Goal: Task Accomplishment & Management: Manage account settings

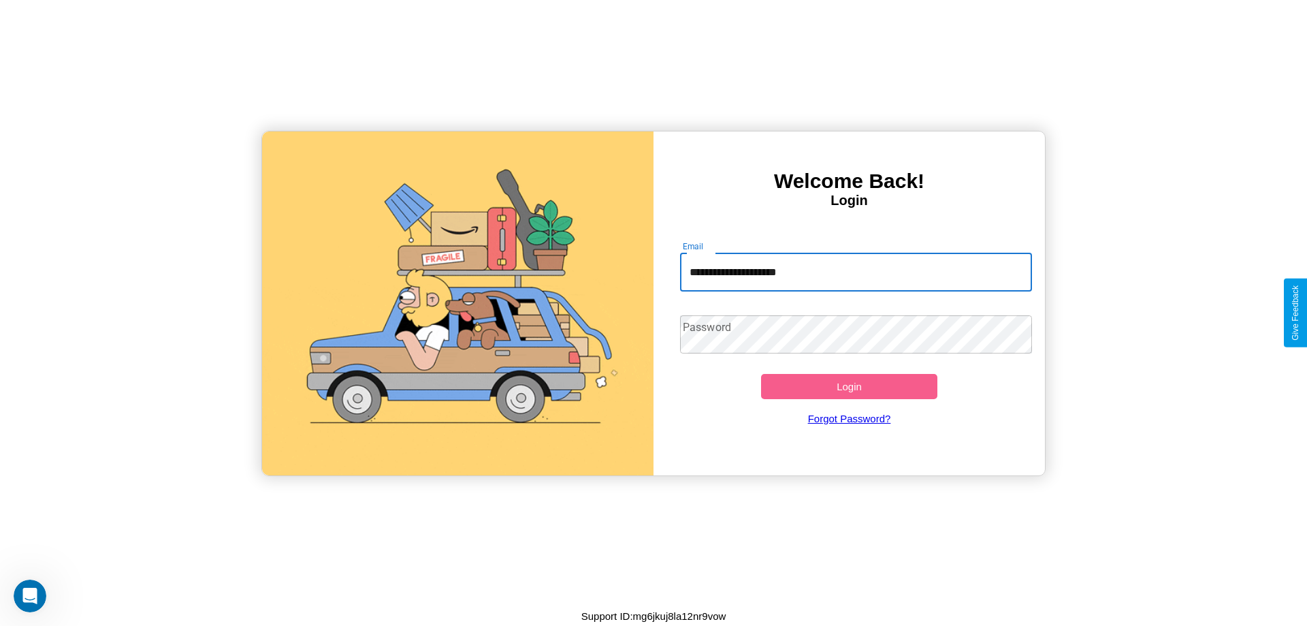
type input "**********"
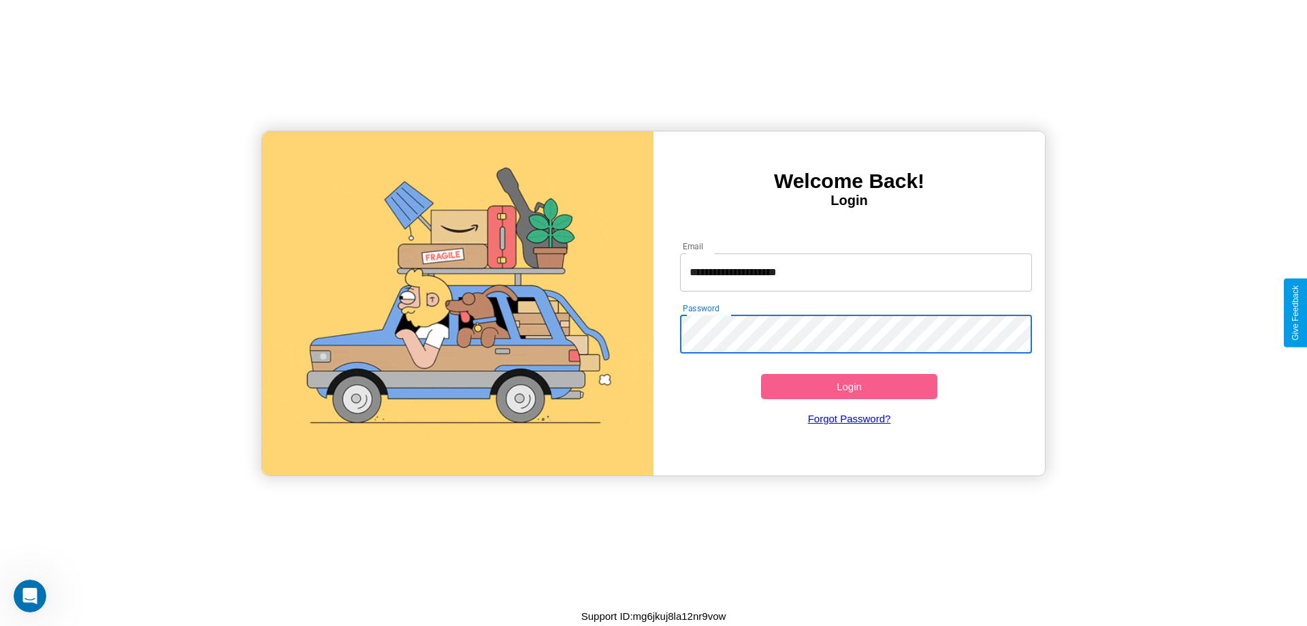
click at [849, 386] on button "Login" at bounding box center [849, 386] width 176 height 25
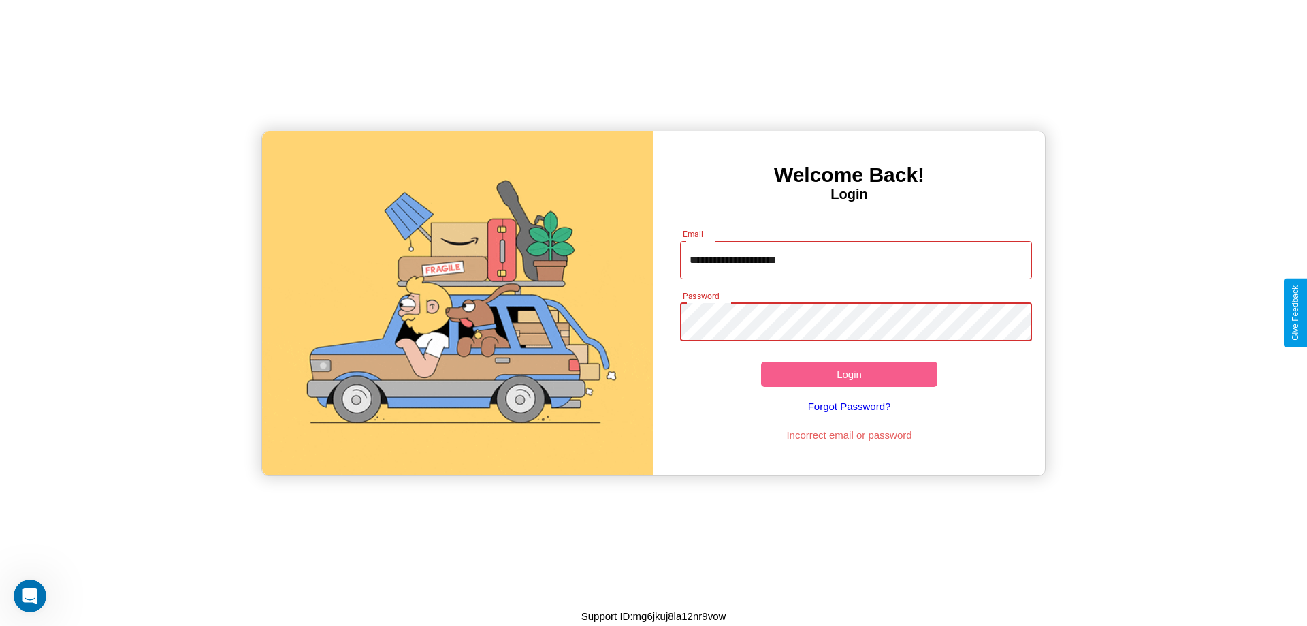
click at [849, 374] on button "Login" at bounding box center [849, 374] width 176 height 25
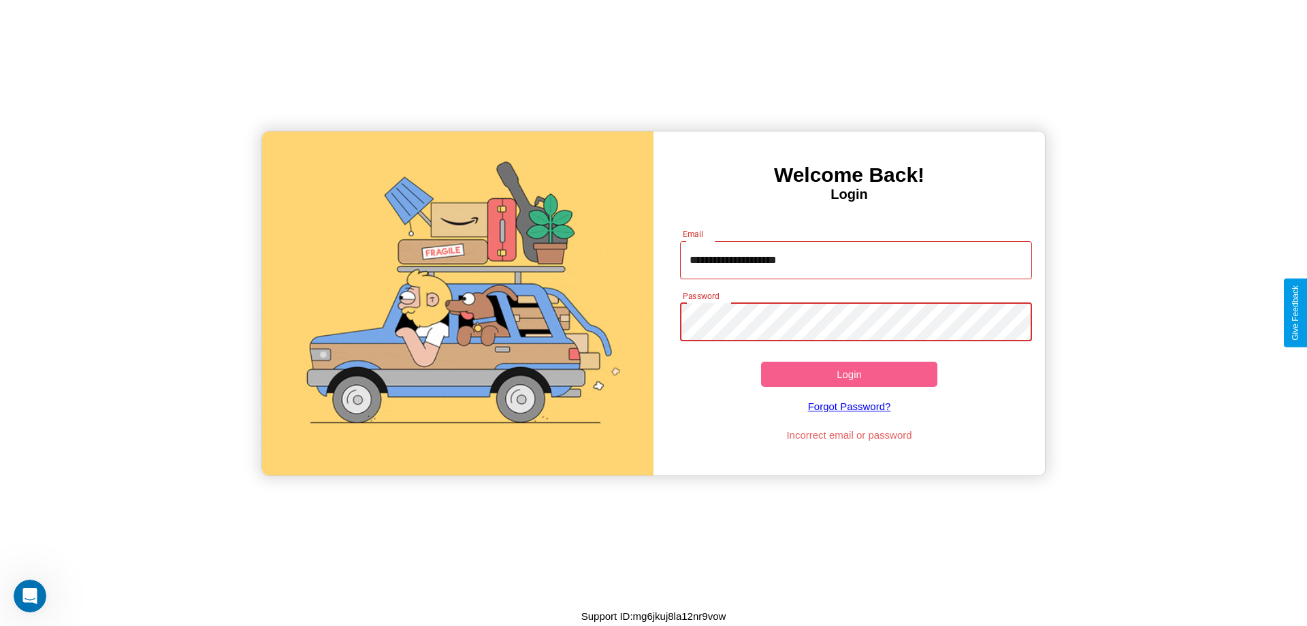
click at [849, 374] on button "Login" at bounding box center [849, 374] width 176 height 25
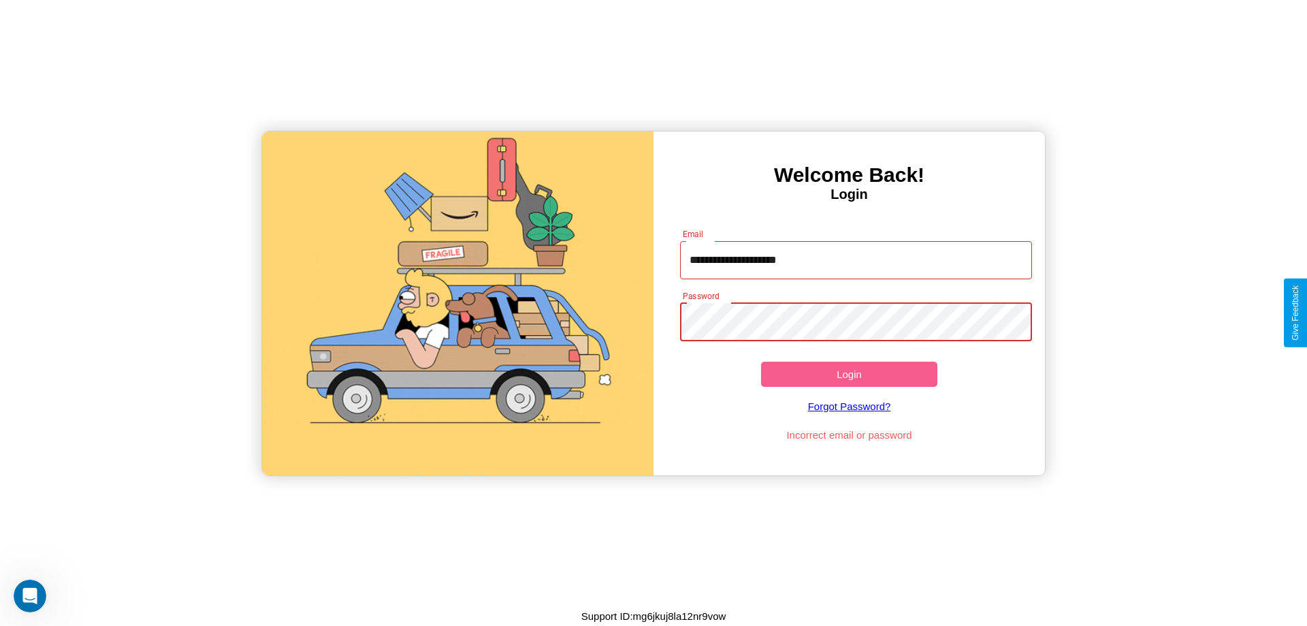
click at [849, 374] on button "Login" at bounding box center [849, 374] width 176 height 25
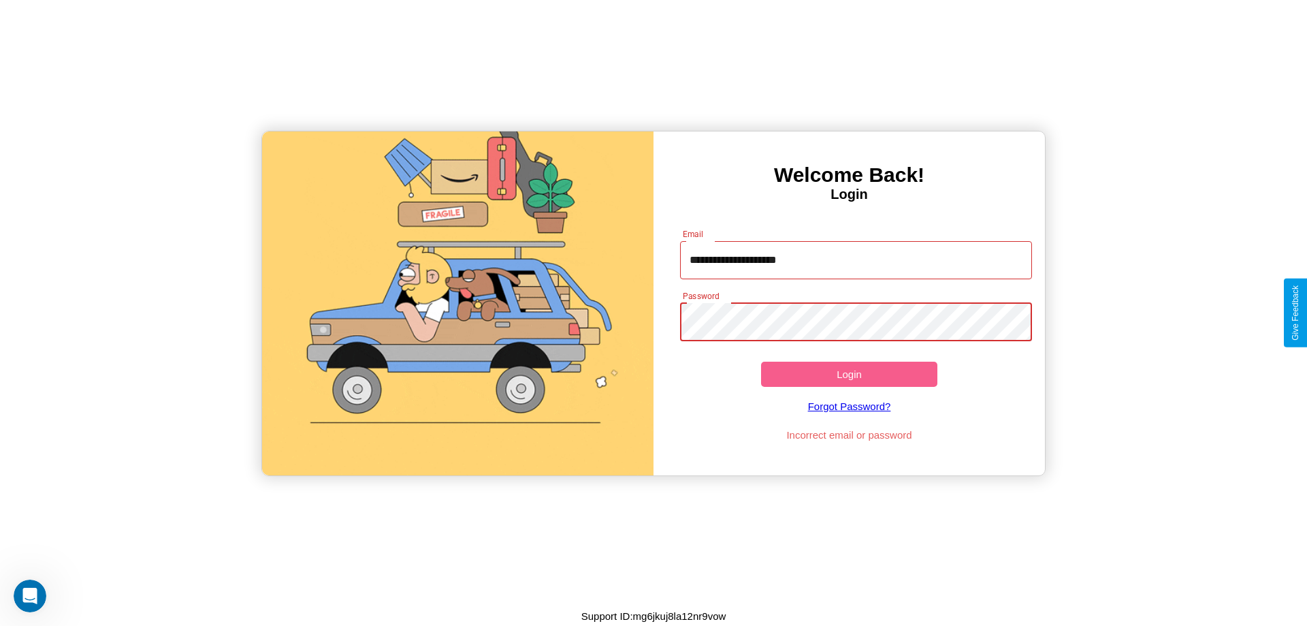
click at [849, 374] on button "Login" at bounding box center [849, 374] width 176 height 25
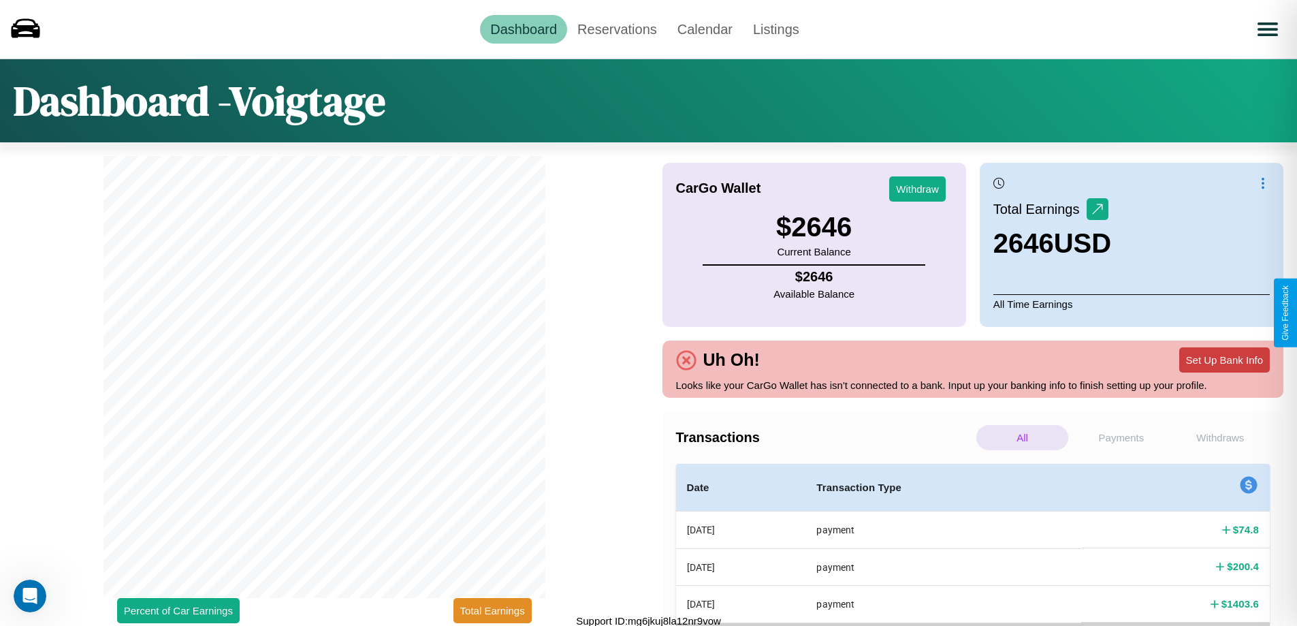
click at [1224, 360] on button "Set Up Bank Info" at bounding box center [1224, 359] width 91 height 25
